Goal: Book appointment/travel/reservation

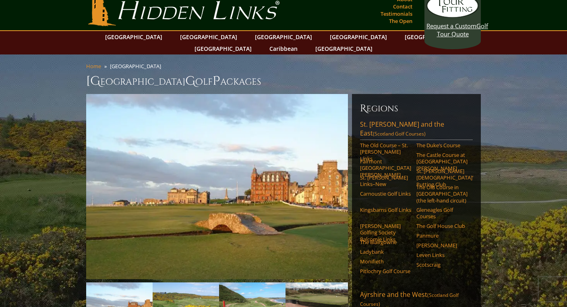
scroll to position [13, 0]
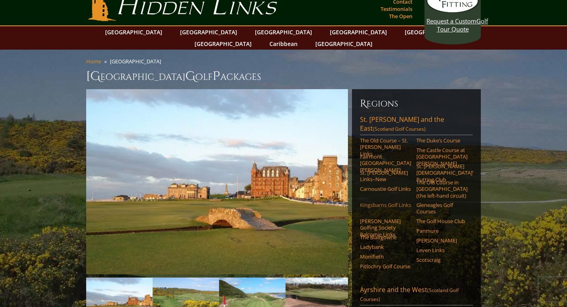
click at [380, 201] on link "Kingsbarns Golf Links" at bounding box center [385, 204] width 51 height 6
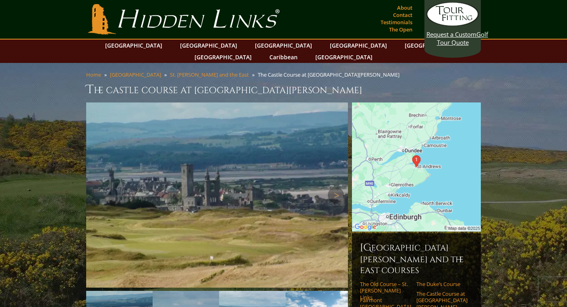
click at [169, 243] on img at bounding box center [217, 194] width 262 height 185
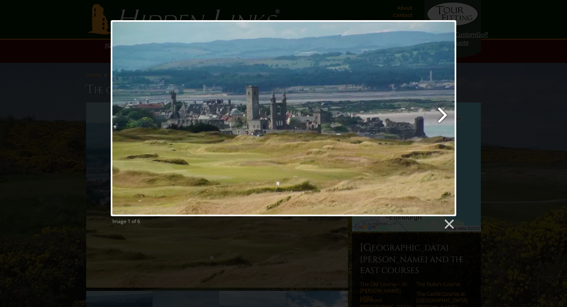
click at [444, 115] on link at bounding box center [345, 118] width 221 height 196
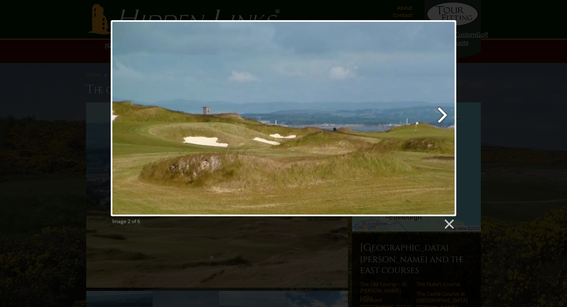
click at [444, 115] on link at bounding box center [345, 118] width 221 height 196
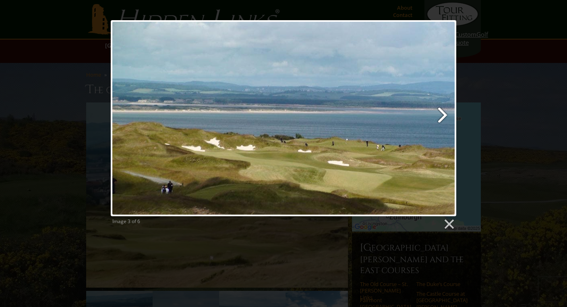
click at [444, 115] on link at bounding box center [345, 118] width 221 height 196
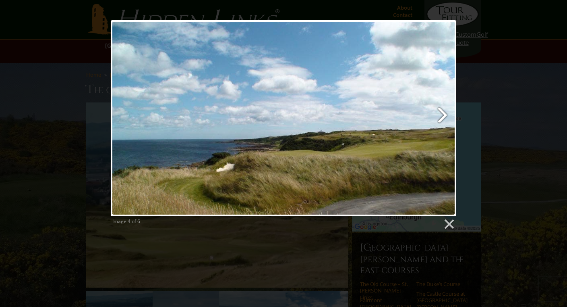
click at [444, 115] on link at bounding box center [345, 118] width 221 height 196
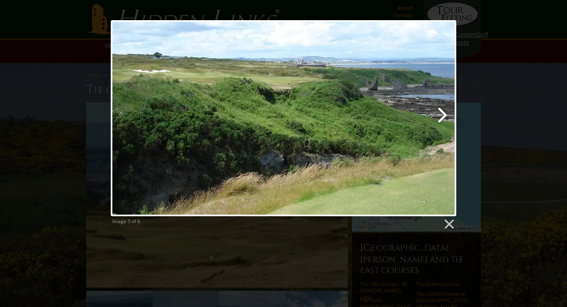
click at [444, 115] on link at bounding box center [345, 118] width 221 height 196
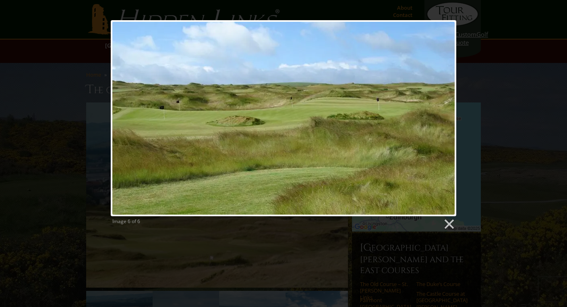
click at [444, 115] on div at bounding box center [284, 118] width 346 height 196
click at [451, 225] on link at bounding box center [449, 224] width 12 height 12
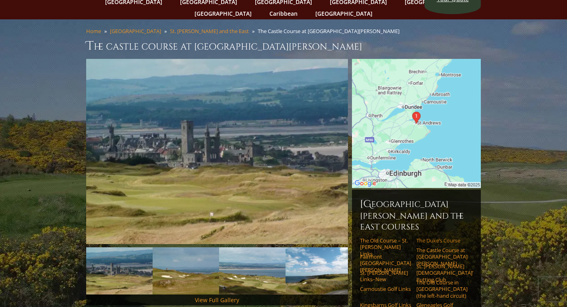
scroll to position [59, 0]
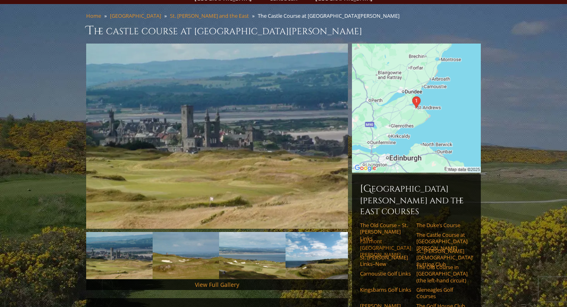
click at [379, 238] on link "Fairmont [GEOGRAPHIC_DATA][PERSON_NAME]" at bounding box center [385, 248] width 51 height 20
